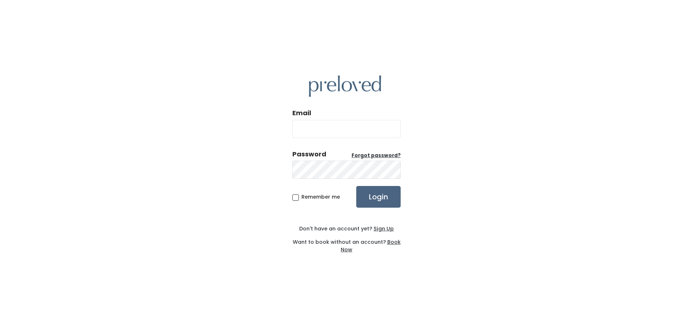
type input "gabrielafc279@gmail.com"
click at [386, 205] on input "Login" at bounding box center [378, 197] width 44 height 22
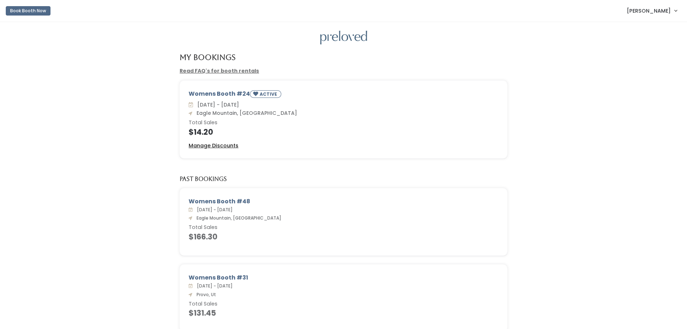
click at [236, 148] on u "Manage Discounts" at bounding box center [214, 145] width 50 height 7
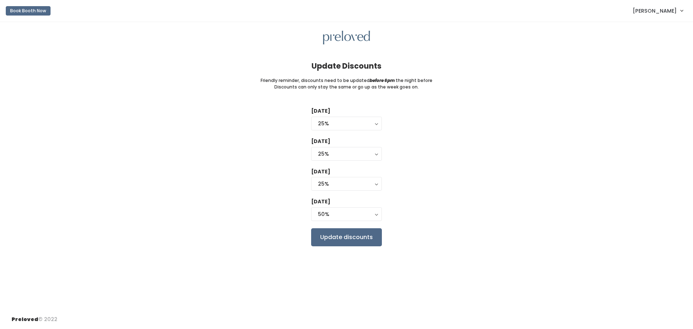
click at [522, 146] on div "[DATE] 0% 25% 50% 75% 90% 25% [DATE] 0% 25% 50% 75% 90% 25% [DATE] 0% 25% 50% 7…" at bounding box center [346, 176] width 669 height 139
